Goal: Transaction & Acquisition: Book appointment/travel/reservation

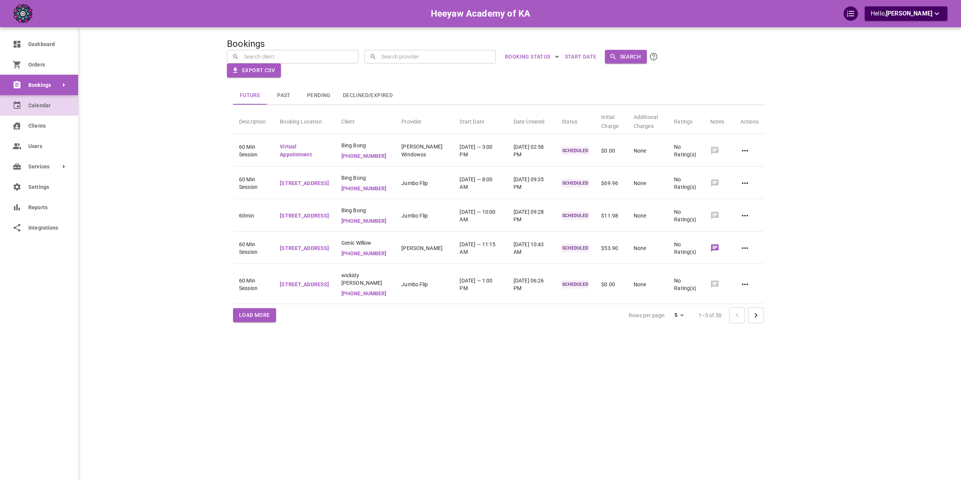
click at [32, 102] on span "Calendar" at bounding box center [47, 106] width 39 height 8
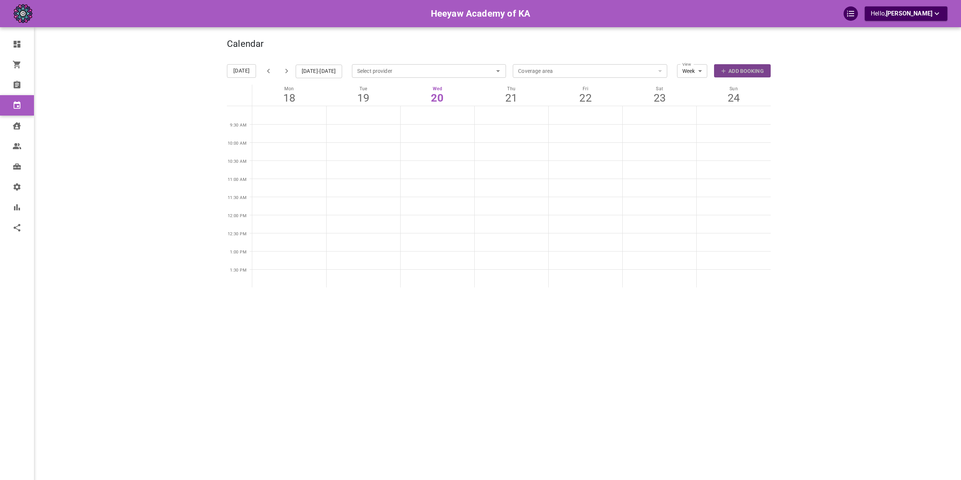
click at [748, 68] on p "Add Booking" at bounding box center [745, 71] width 35 height 8
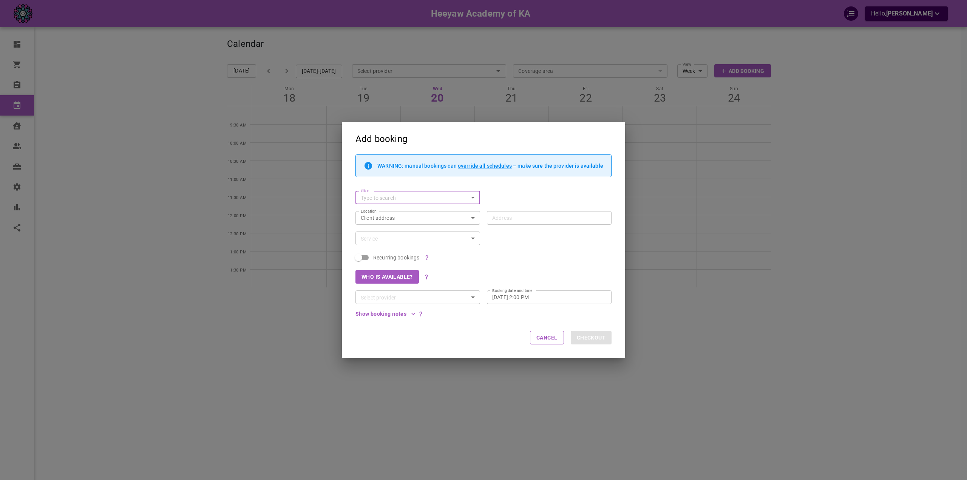
click at [395, 197] on input "Client" at bounding box center [412, 197] width 108 height 9
click at [385, 231] on span "[PERSON_NAME][EMAIL_ADDRESS][DOMAIN_NAME]" at bounding box center [417, 232] width 113 height 5
type input "Bing Bong"
type input "[STREET_ADDRESS][PERSON_NAME]"
click at [390, 233] on div "Service" at bounding box center [417, 238] width 125 height 14
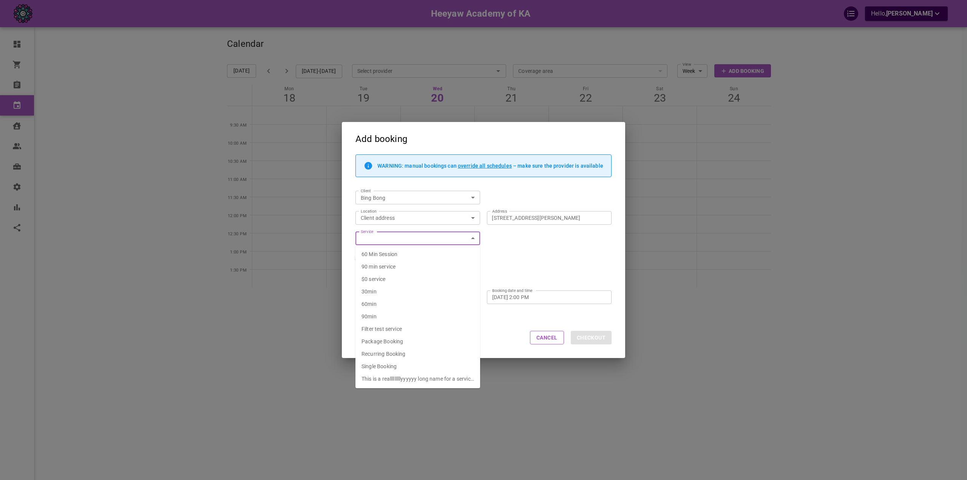
click at [388, 279] on li "$0 service" at bounding box center [417, 279] width 125 height 12
type input "$0 service"
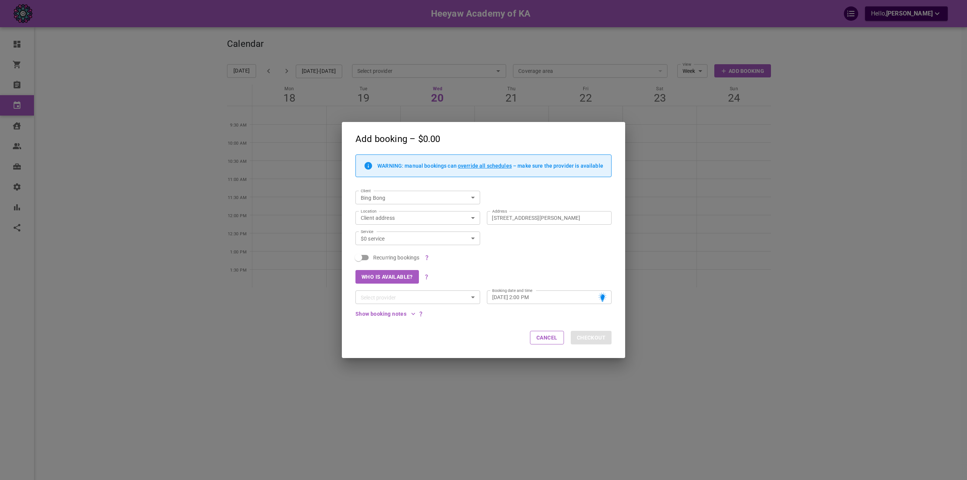
click at [360, 259] on input "Recurring bookings" at bounding box center [358, 257] width 43 height 14
checkbox input "true"
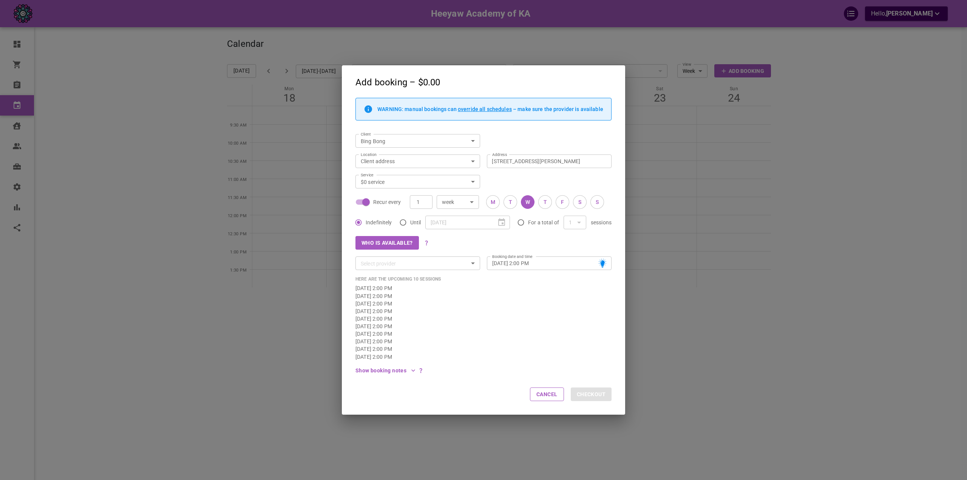
click at [528, 225] on input "For a total of" at bounding box center [521, 222] width 14 height 14
radio input "true"
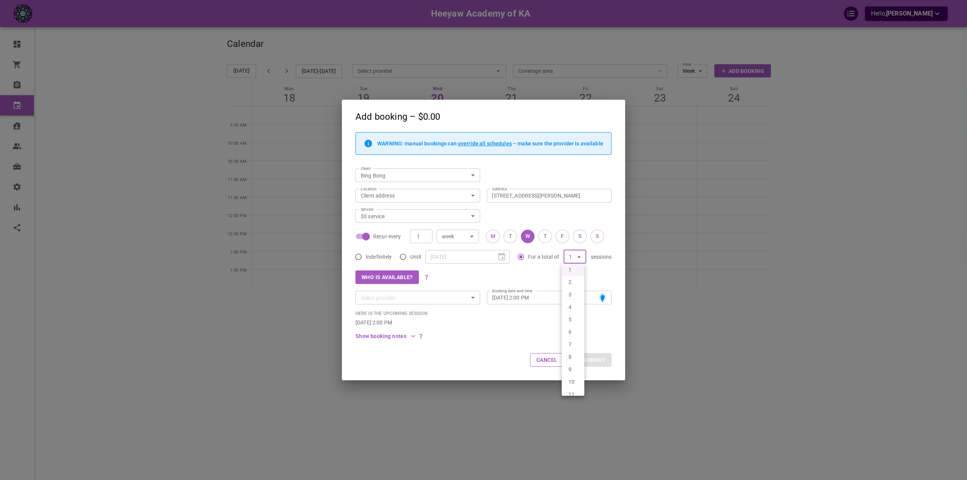
click at [578, 256] on body "Heeyaw Academy of KA Hello, [PERSON_NAME] Dashboard Orders Bookings Calendar Cl…" at bounding box center [483, 263] width 967 height 526
click at [571, 310] on li "4" at bounding box center [573, 307] width 23 height 12
type input "4"
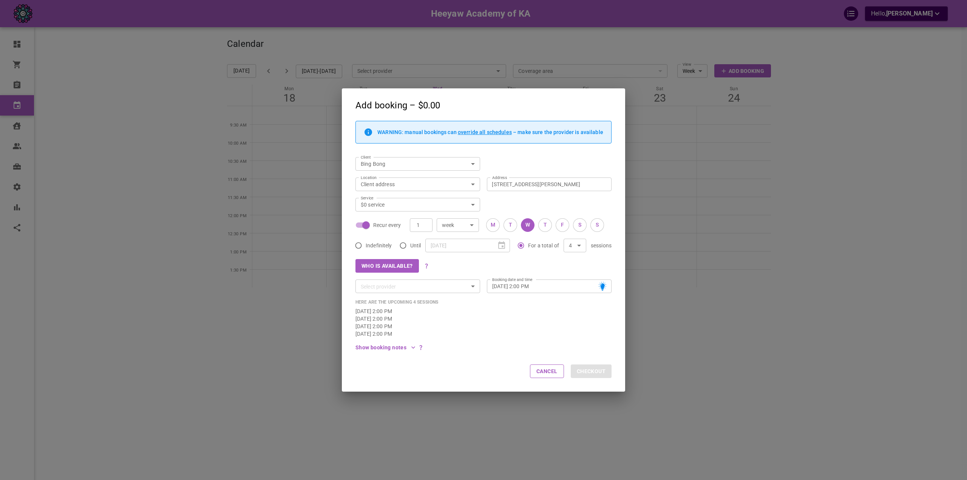
click at [477, 268] on div "Who is available?" at bounding box center [480, 262] width 263 height 20
click at [465, 284] on input "Select provider" at bounding box center [412, 286] width 108 height 9
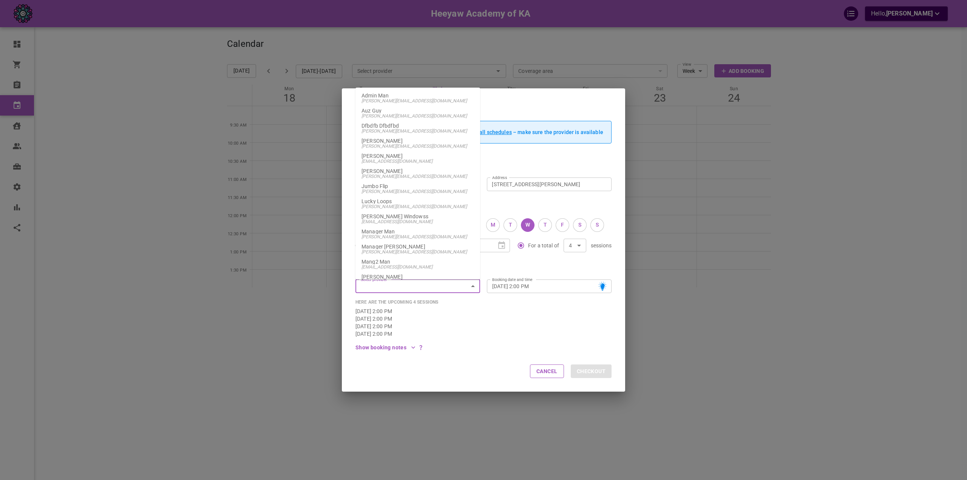
click at [407, 200] on p "Lucky Loops" at bounding box center [417, 201] width 113 height 5
type input "Lucky Loops"
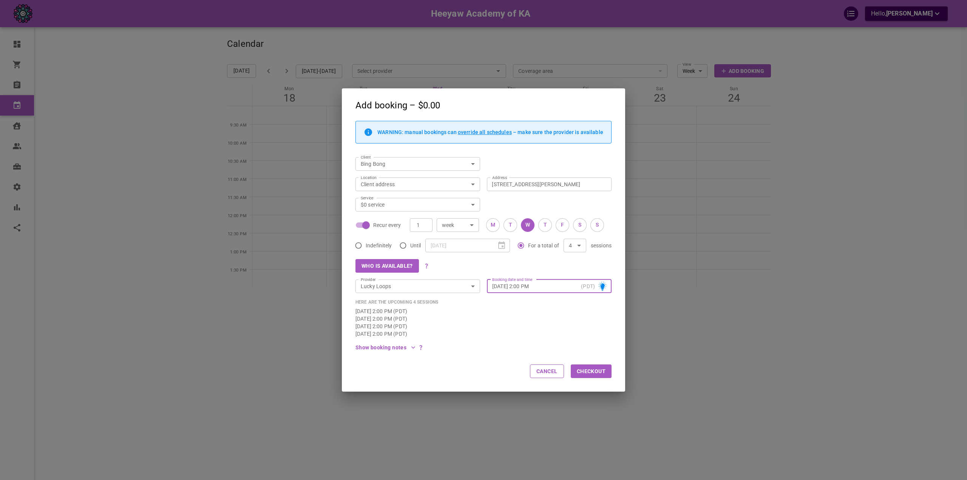
click at [591, 372] on button "Checkout" at bounding box center [591, 371] width 41 height 14
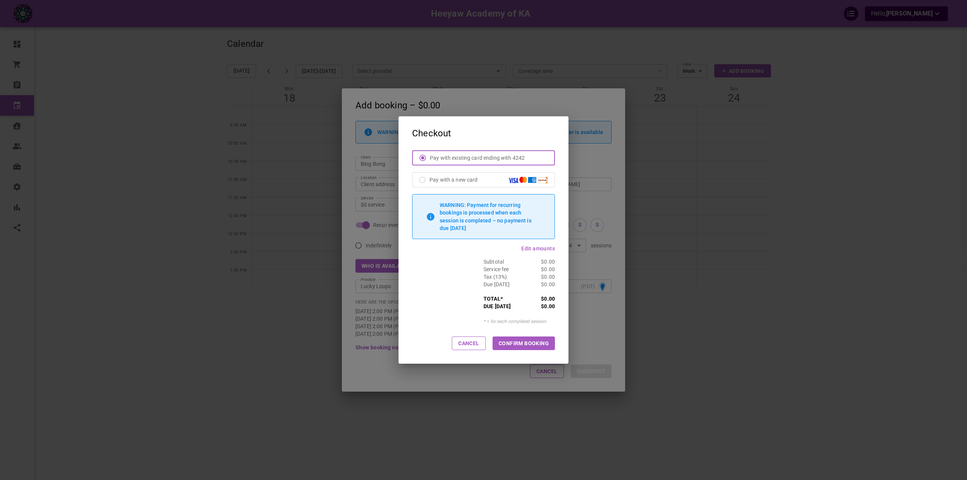
click at [528, 347] on button "CONFIRM BOOKING" at bounding box center [523, 343] width 62 height 14
click at [512, 341] on button "CONFIRM BOOKING" at bounding box center [523, 343] width 62 height 14
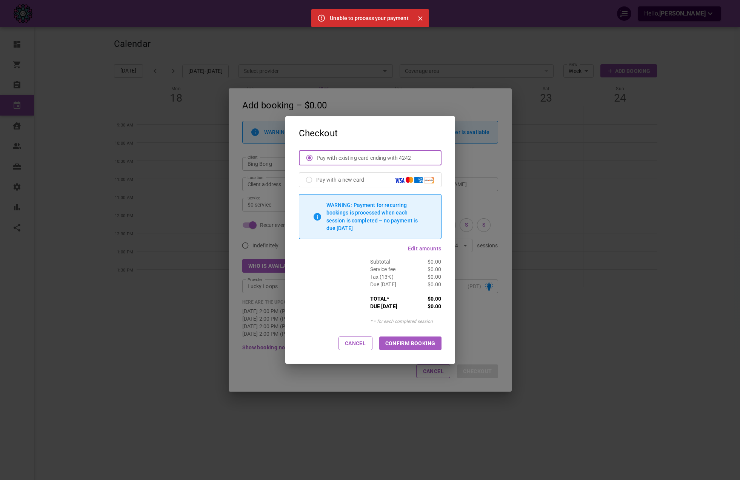
click at [392, 342] on button "CONFIRM BOOKING" at bounding box center [410, 343] width 62 height 14
click at [417, 19] on icon "Close" at bounding box center [421, 19] width 8 height 8
click at [427, 345] on button "CONFIRM BOOKING" at bounding box center [410, 343] width 62 height 14
click at [411, 345] on button "CONFIRM BOOKING" at bounding box center [410, 343] width 62 height 14
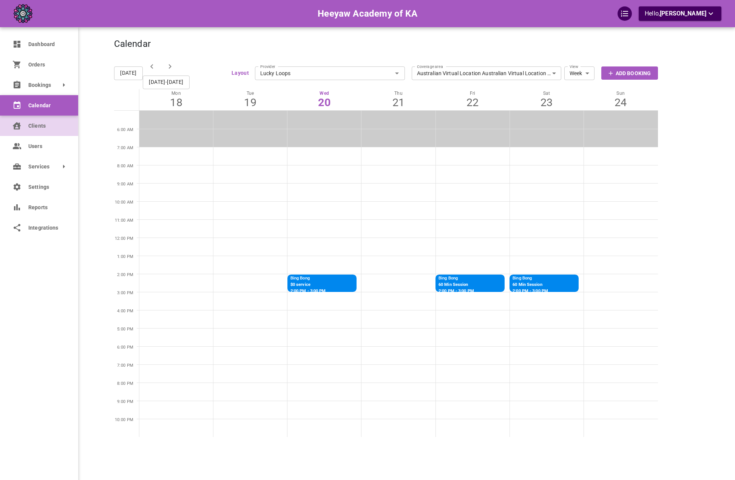
click at [24, 130] on link "Clients" at bounding box center [39, 126] width 78 height 20
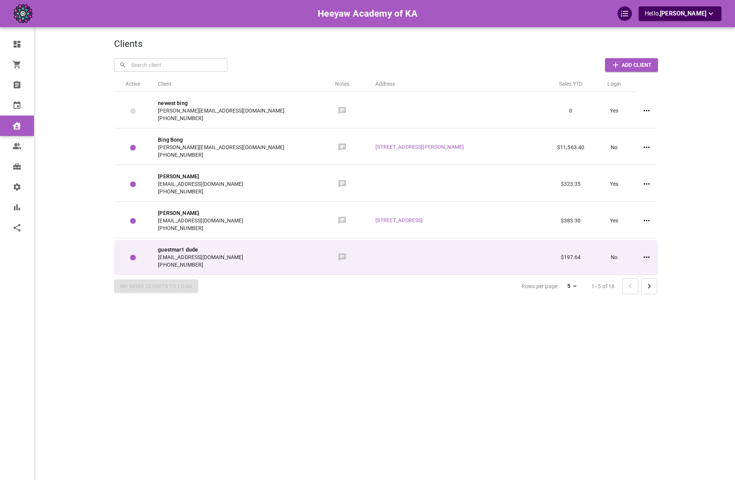
click at [489, 258] on td at bounding box center [458, 257] width 179 height 35
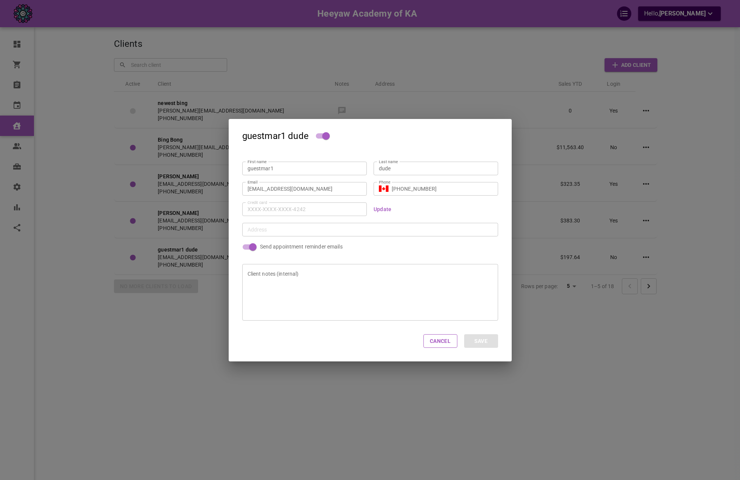
click at [559, 260] on div "guestmar1 dude First name guestmar1 First name Last name dude Last name Email […" at bounding box center [370, 240] width 740 height 480
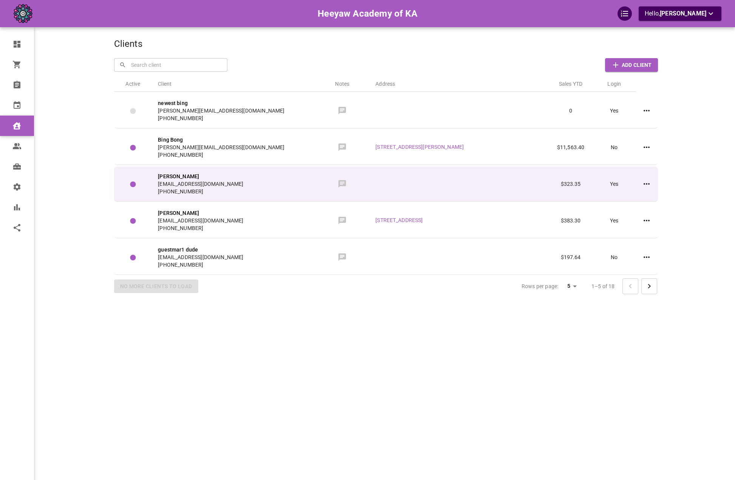
click at [528, 177] on td at bounding box center [458, 184] width 179 height 35
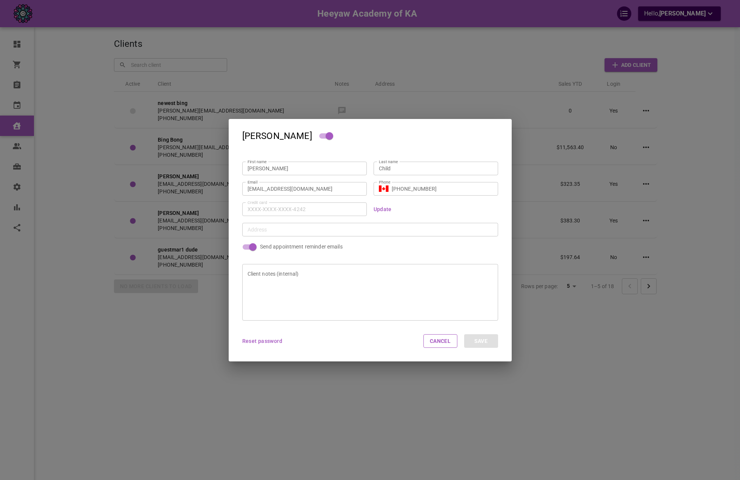
drag, startPoint x: 568, startPoint y: 196, endPoint x: 570, endPoint y: 200, distance: 4.2
click at [568, 197] on div "[PERSON_NAME] First name [PERSON_NAME] First name Last name Child Last name Ema…" at bounding box center [370, 240] width 740 height 480
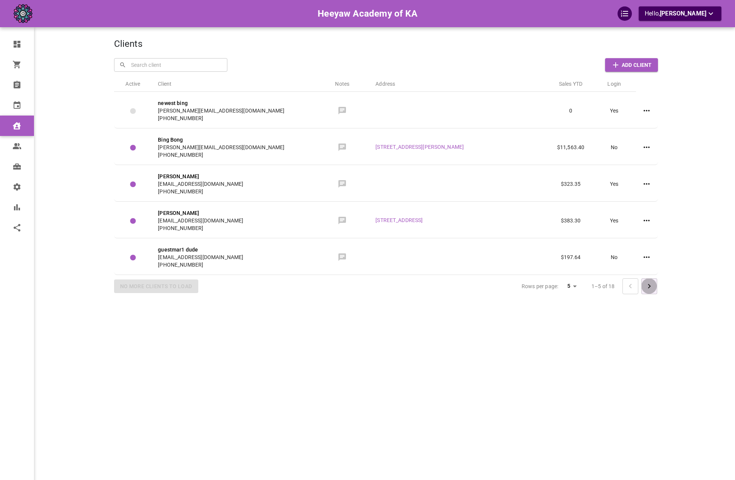
click at [650, 283] on icon "Go to next page" at bounding box center [649, 286] width 9 height 9
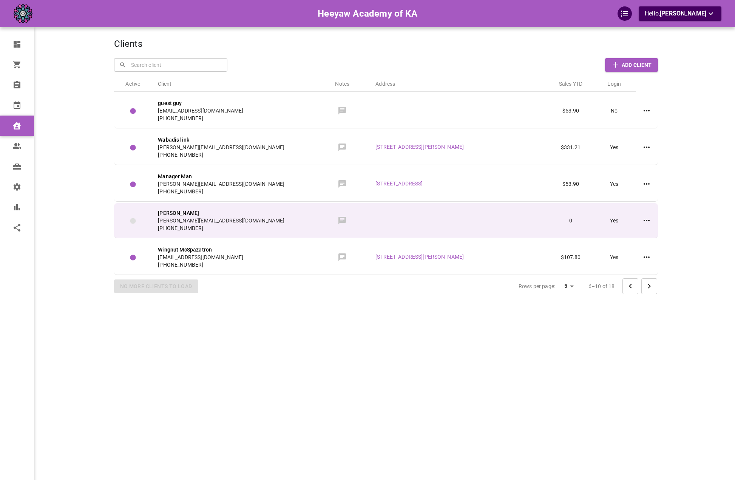
click at [497, 221] on td at bounding box center [458, 220] width 179 height 35
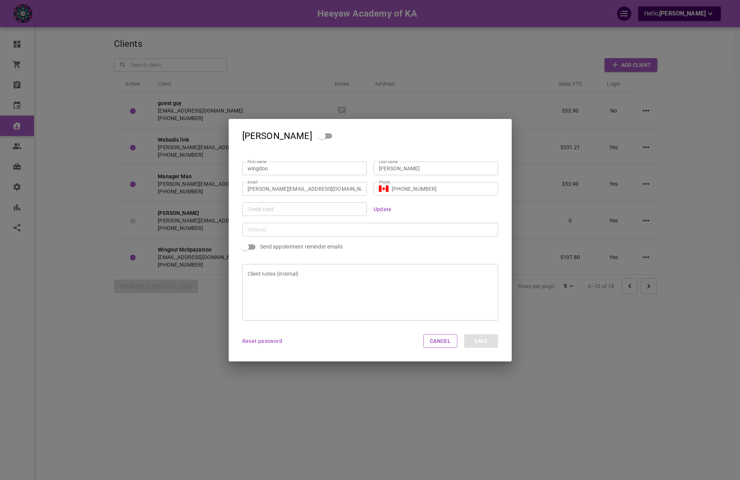
click at [568, 244] on div "[PERSON_NAME] First name wingdoo First name Last name [PERSON_NAME] Last name […" at bounding box center [370, 240] width 740 height 480
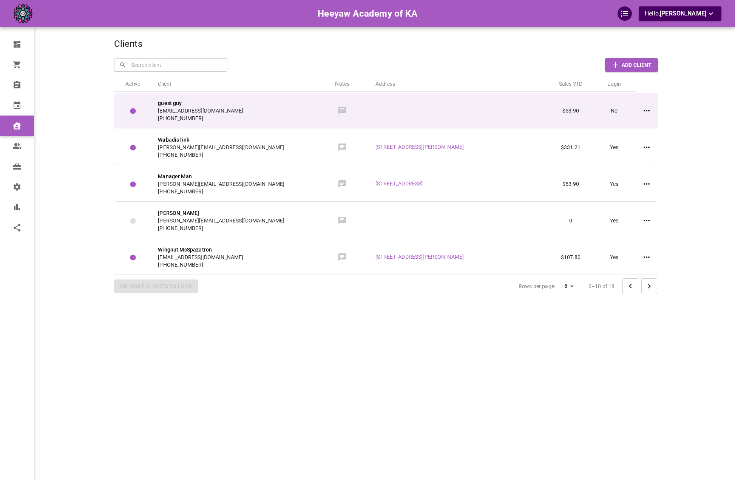
click at [471, 114] on td at bounding box center [458, 110] width 179 height 35
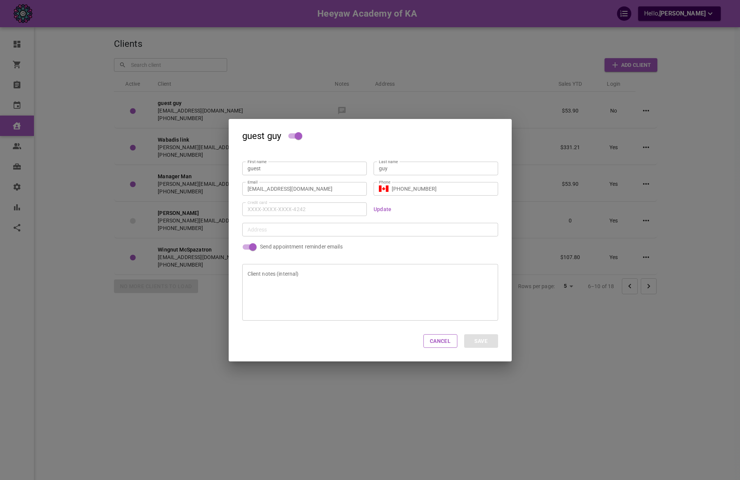
click at [471, 109] on div "guest guy First name guest First name Last name guy Last name Email [PERSON_NAM…" at bounding box center [370, 240] width 740 height 480
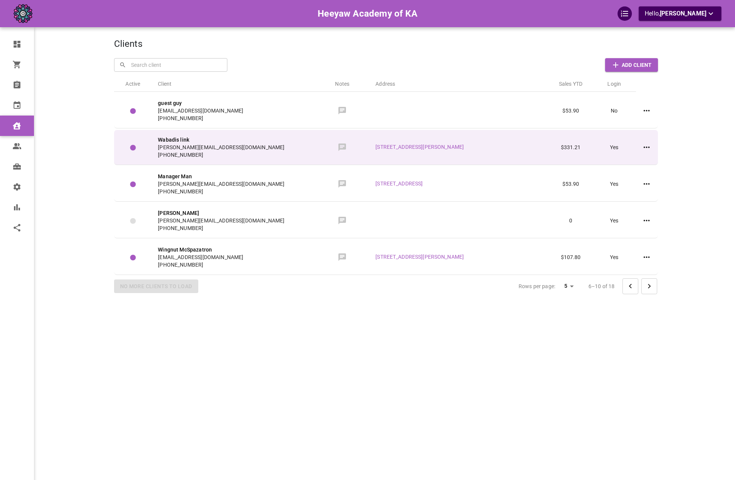
click at [534, 154] on td "[STREET_ADDRESS][PERSON_NAME]" at bounding box center [458, 147] width 179 height 35
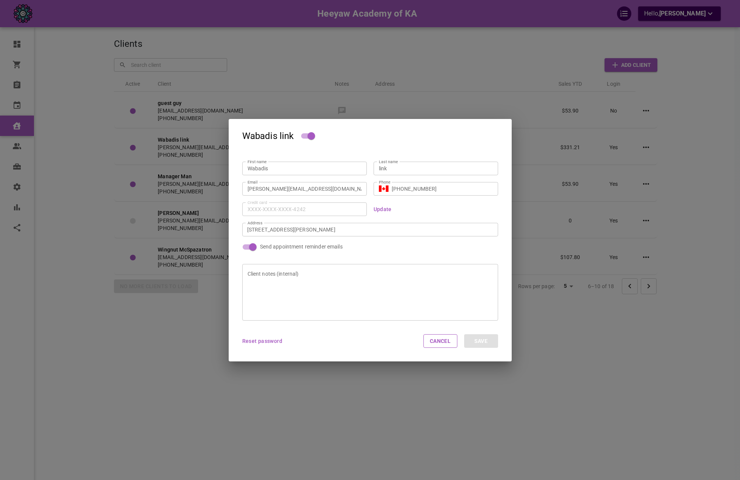
click at [444, 89] on div "Wabadis link First name Wabadis First name Last name link Last name Email [PERS…" at bounding box center [370, 240] width 740 height 480
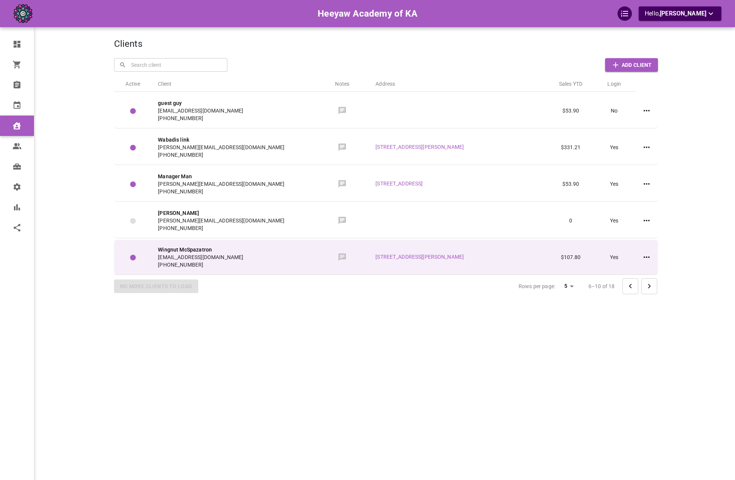
click at [545, 259] on td "[STREET_ADDRESS][PERSON_NAME]" at bounding box center [458, 257] width 179 height 35
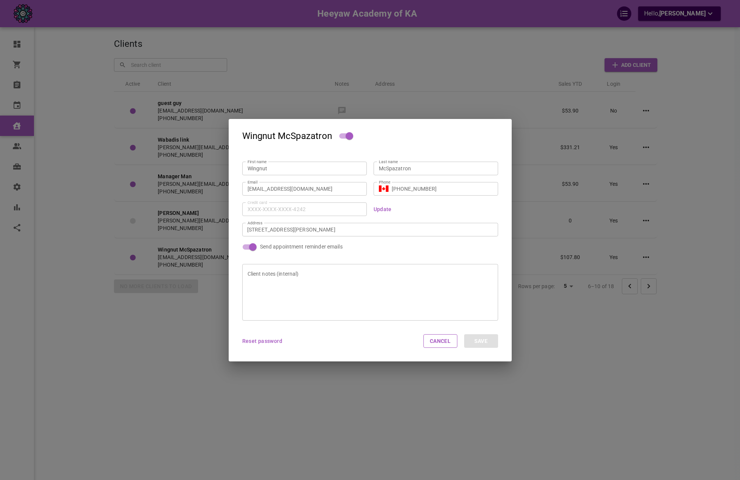
click at [650, 315] on div "Wingnut McSpazatron First name Wingnut First name Last name McSpazatron Last na…" at bounding box center [370, 240] width 740 height 480
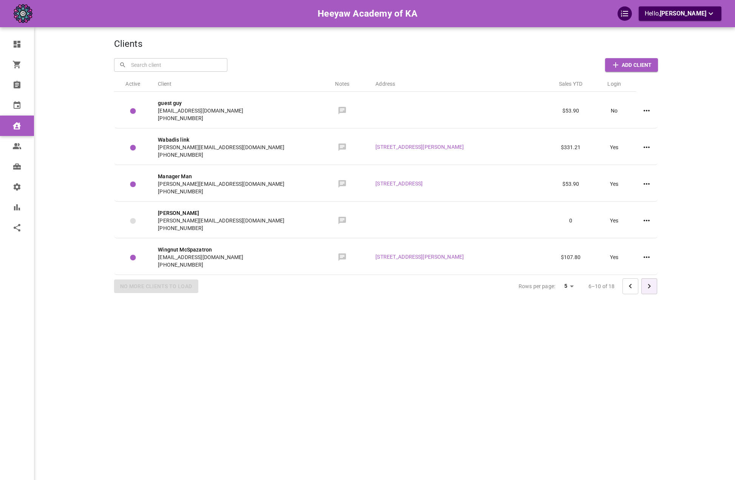
click at [645, 284] on icon "Go to next page" at bounding box center [649, 286] width 9 height 9
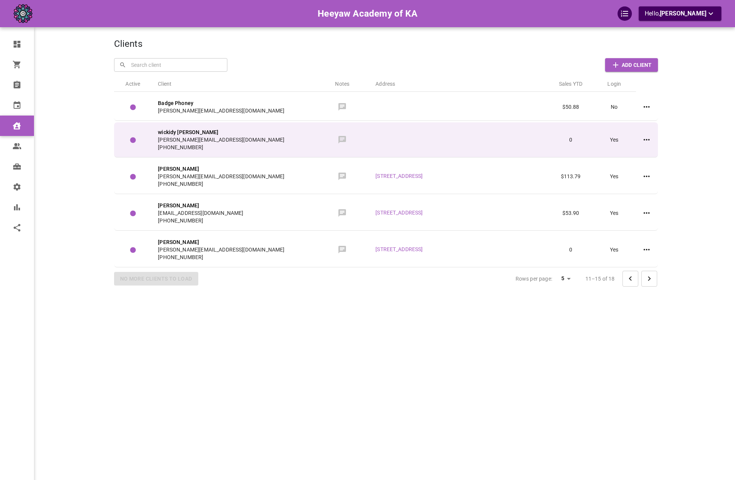
click at [430, 149] on td at bounding box center [458, 139] width 179 height 35
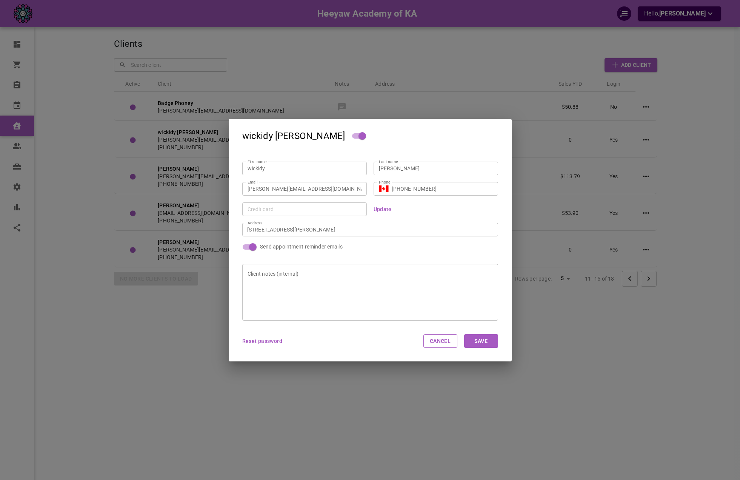
type input "[STREET_ADDRESS][PERSON_NAME]"
click at [412, 97] on div "wickidy [PERSON_NAME] First name wickidy First name Last name [PERSON_NAME] Las…" at bounding box center [370, 240] width 740 height 480
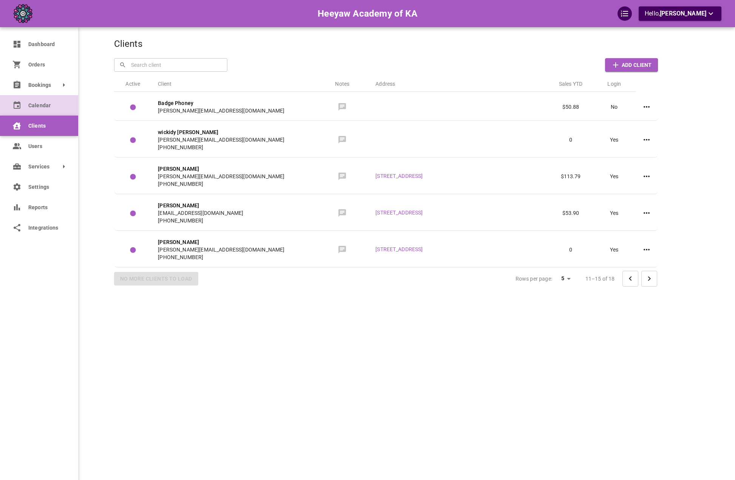
click at [28, 102] on span "Calendar" at bounding box center [47, 106] width 39 height 8
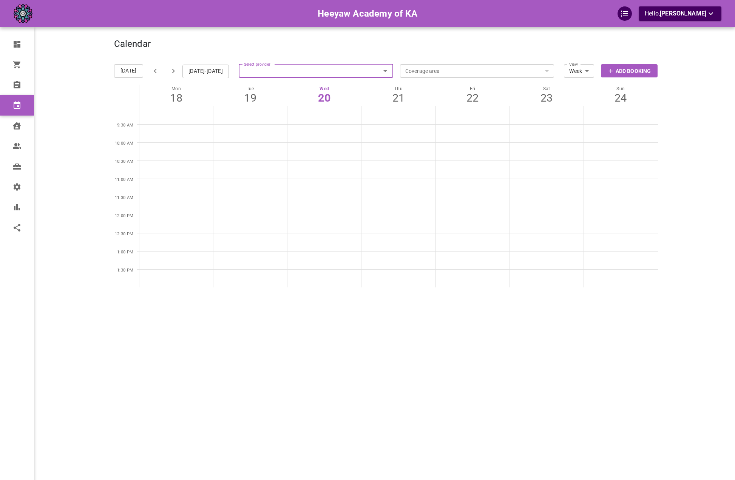
click at [608, 75] on button "Add Booking" at bounding box center [629, 70] width 57 height 13
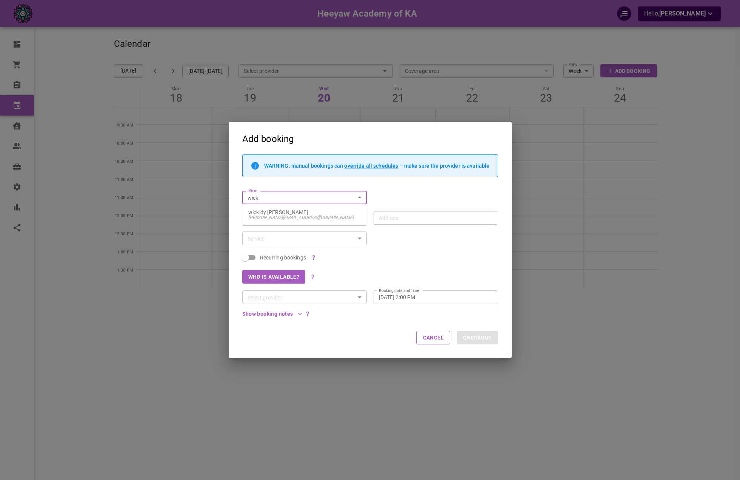
click at [284, 208] on li "wickidy shmidt [EMAIL_ADDRESS][DOMAIN_NAME]" at bounding box center [304, 214] width 125 height 15
type input "wickidy [PERSON_NAME]"
click at [269, 240] on input "Service" at bounding box center [299, 238] width 108 height 9
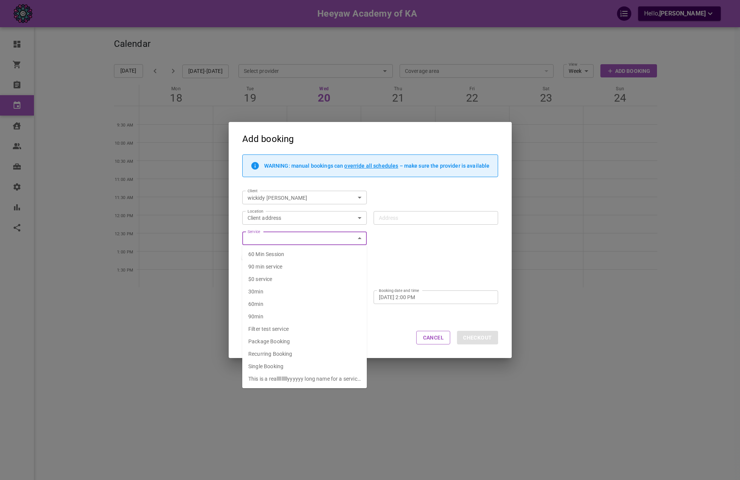
click at [280, 281] on li "$0 service" at bounding box center [304, 279] width 125 height 12
type input "$0 service"
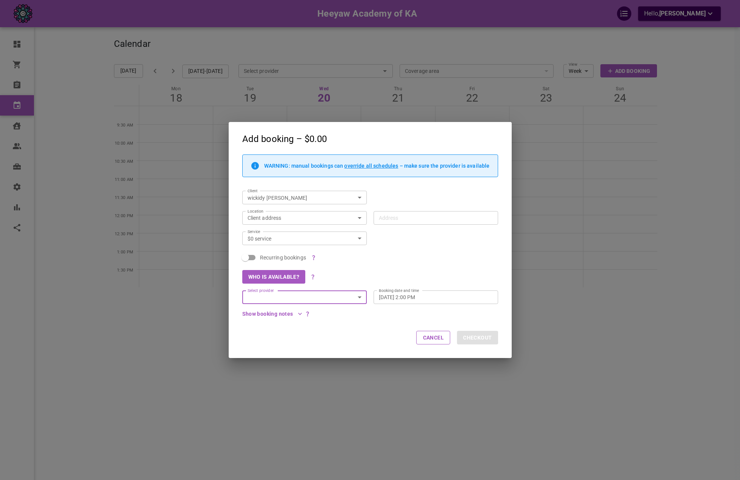
click at [416, 269] on div "Who is available?" at bounding box center [367, 273] width 263 height 20
click at [240, 257] on input "Recurring bookings" at bounding box center [245, 257] width 43 height 14
checkbox input "true"
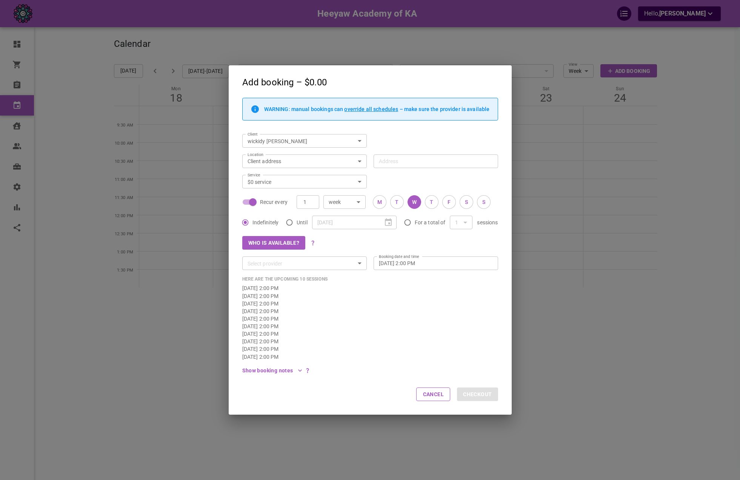
click at [411, 219] on input "For a total of" at bounding box center [408, 222] width 14 height 14
radio input "true"
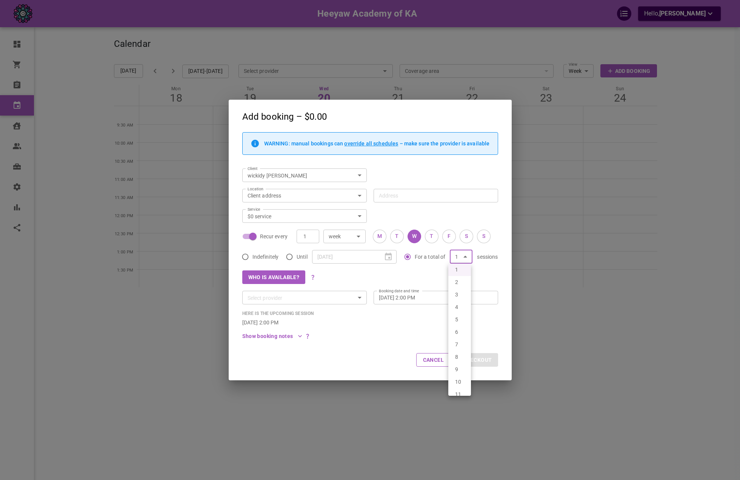
click at [464, 258] on body "Heeyaw Academy of KA Hello, [PERSON_NAME] Dashboard Orders Bookings Calendar Cl…" at bounding box center [370, 263] width 740 height 526
click at [461, 287] on li "2" at bounding box center [460, 282] width 23 height 12
type input "2"
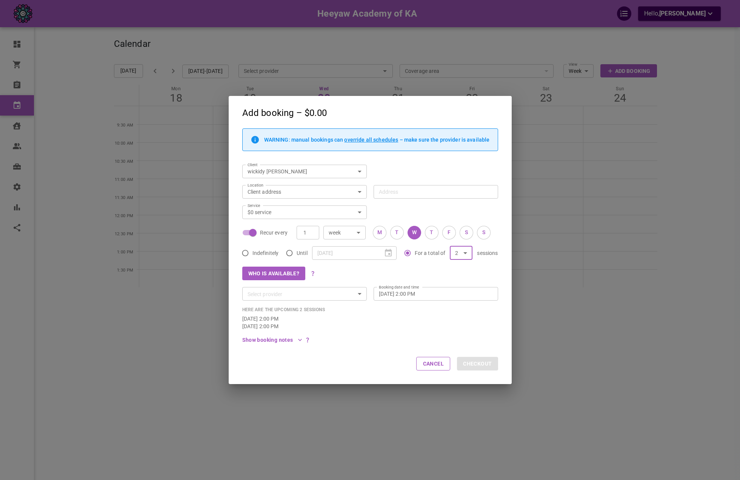
click at [432, 271] on div "Who is available?" at bounding box center [367, 270] width 263 height 20
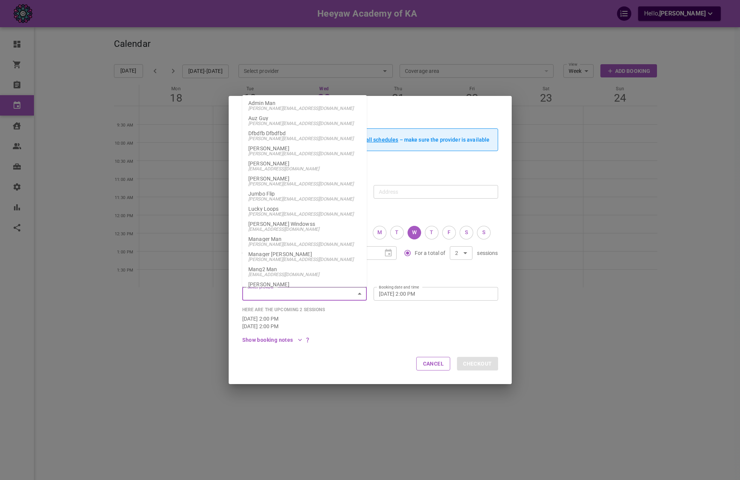
click at [338, 295] on input "Select provider" at bounding box center [299, 293] width 108 height 9
click at [300, 214] on span "[PERSON_NAME][EMAIL_ADDRESS][DOMAIN_NAME]" at bounding box center [304, 213] width 113 height 5
type input "Lucky Loops"
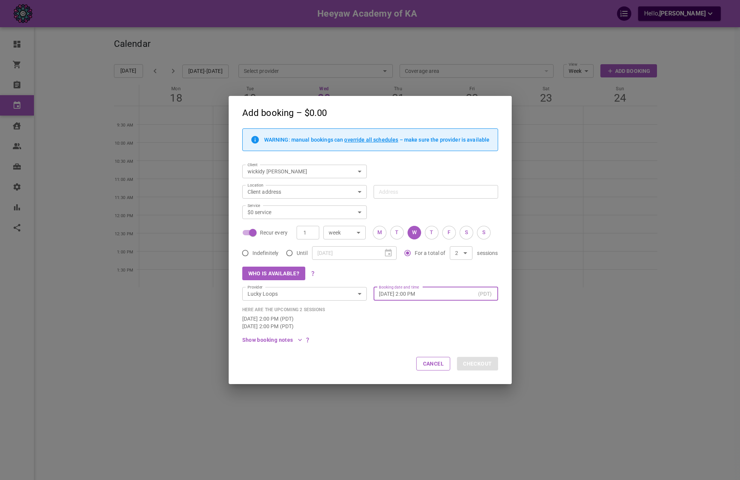
click at [298, 193] on body "Heeyaw Academy of KA Hello, [PERSON_NAME] Dashboard Orders Bookings Calendar Cl…" at bounding box center [370, 263] width 740 height 526
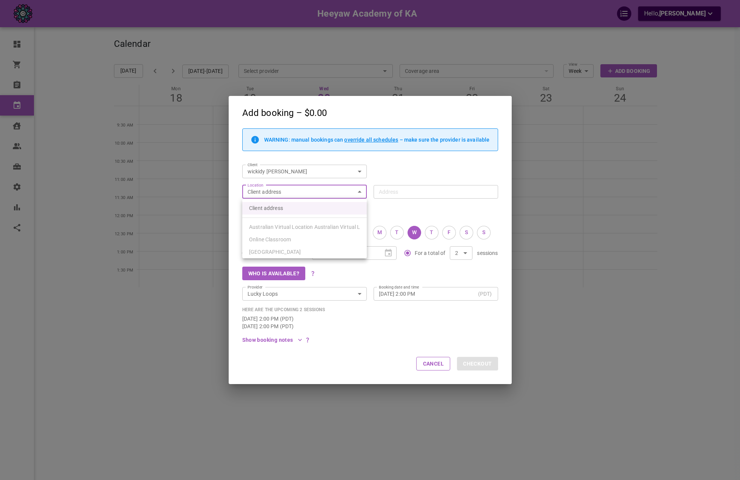
click at [304, 239] on li "Online Classroom" at bounding box center [304, 239] width 125 height 12
type input "6f02a442-b665-432c-b8d1-2dbab1cd9d8a"
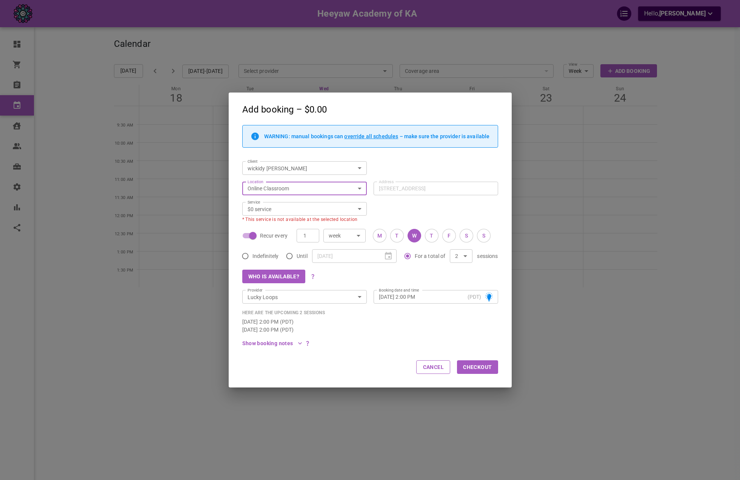
click at [422, 323] on div "[DATE] 2:00 PM (PDT)" at bounding box center [370, 322] width 256 height 8
click at [480, 362] on button "Checkout" at bounding box center [477, 367] width 41 height 14
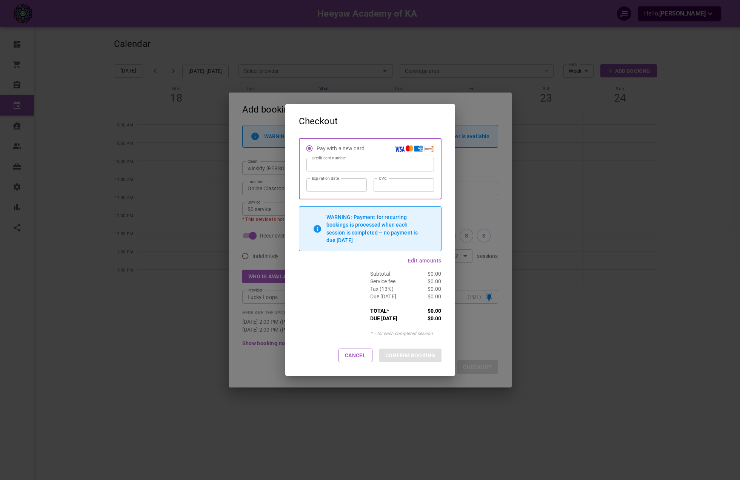
click at [413, 355] on div "Cancel CONFIRM BOOKING" at bounding box center [370, 357] width 170 height 38
click at [396, 313] on p "TOTAL *" at bounding box center [388, 311] width 36 height 8
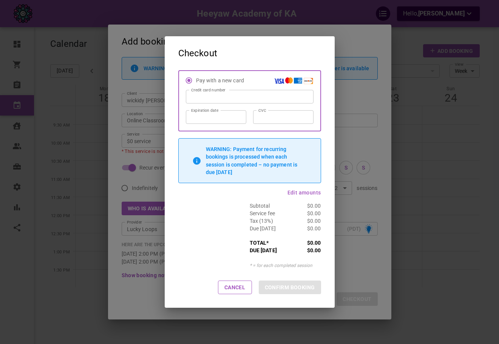
click at [293, 193] on span "Edit amounts" at bounding box center [304, 193] width 34 height 6
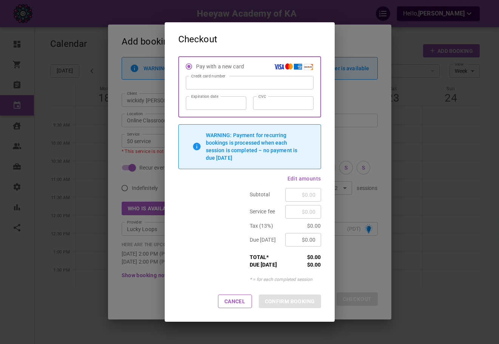
click at [308, 238] on input "$0.00" at bounding box center [302, 240] width 25 height 8
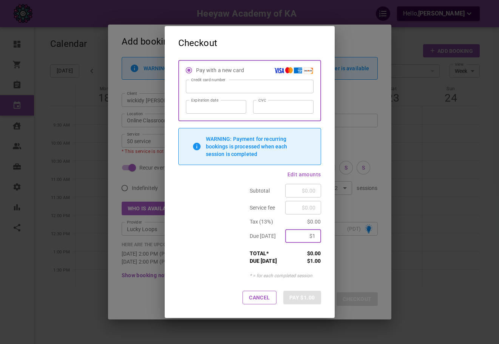
type input "$0.00"
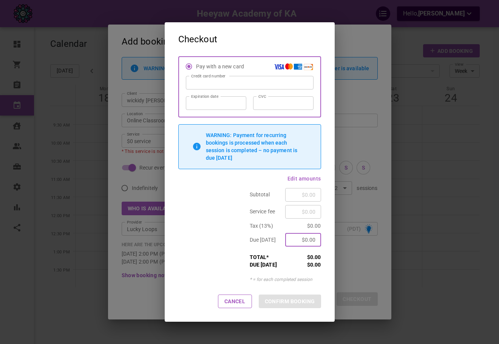
click at [265, 193] on p "Subtotal" at bounding box center [268, 195] width 36 height 8
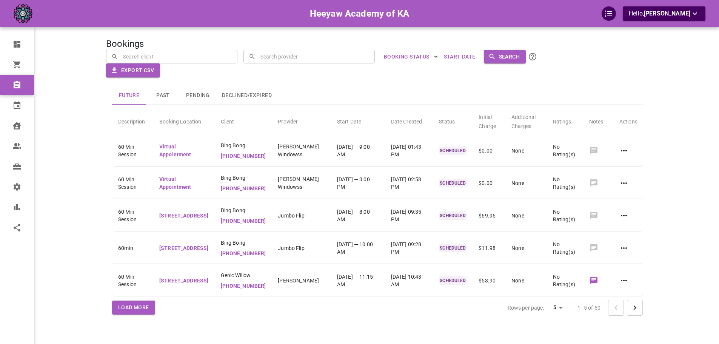
click at [552, 39] on div "Bookings" at bounding box center [378, 44] width 544 height 11
